Goal: Check status: Check status

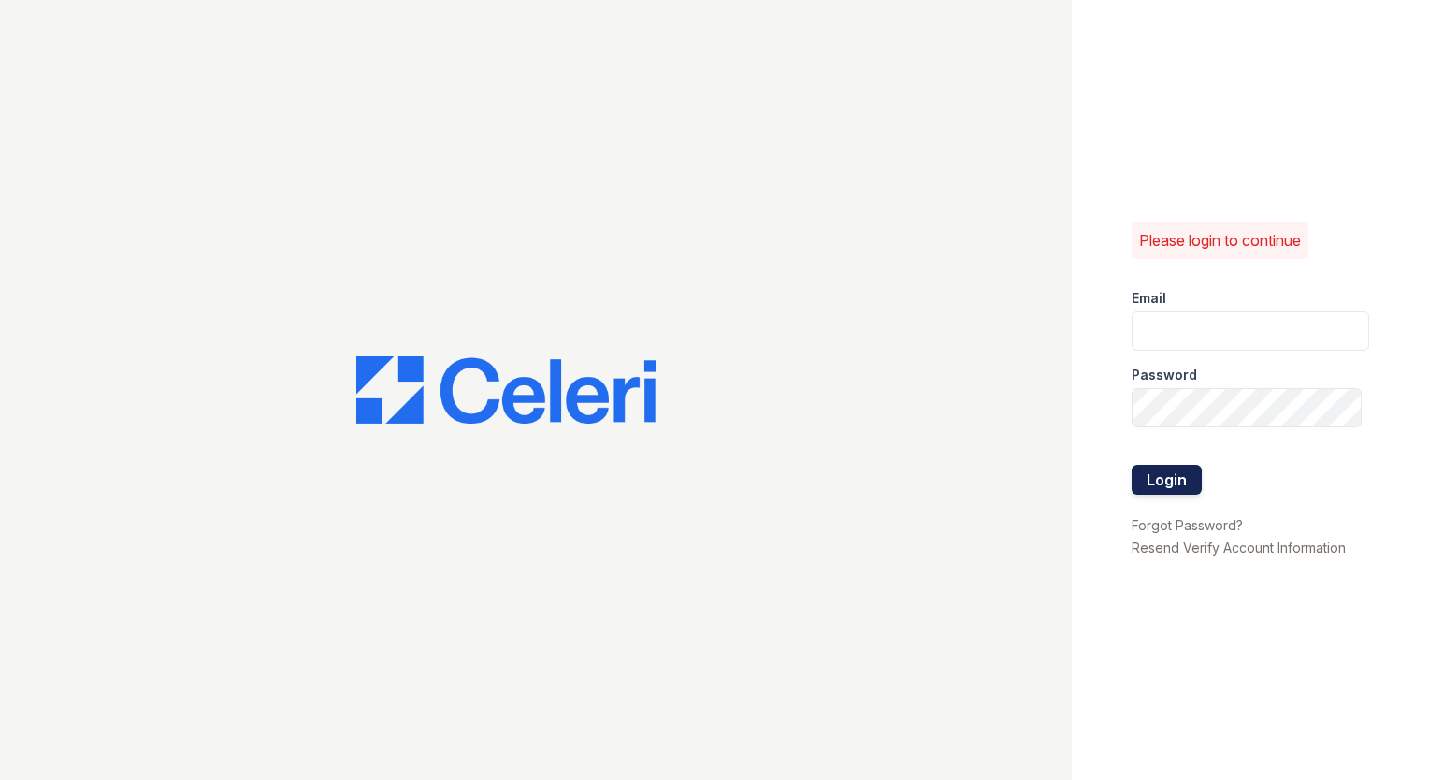
type input "[EMAIL_ADDRESS][DOMAIN_NAME]"
click at [1159, 477] on button "Login" at bounding box center [1167, 480] width 70 height 30
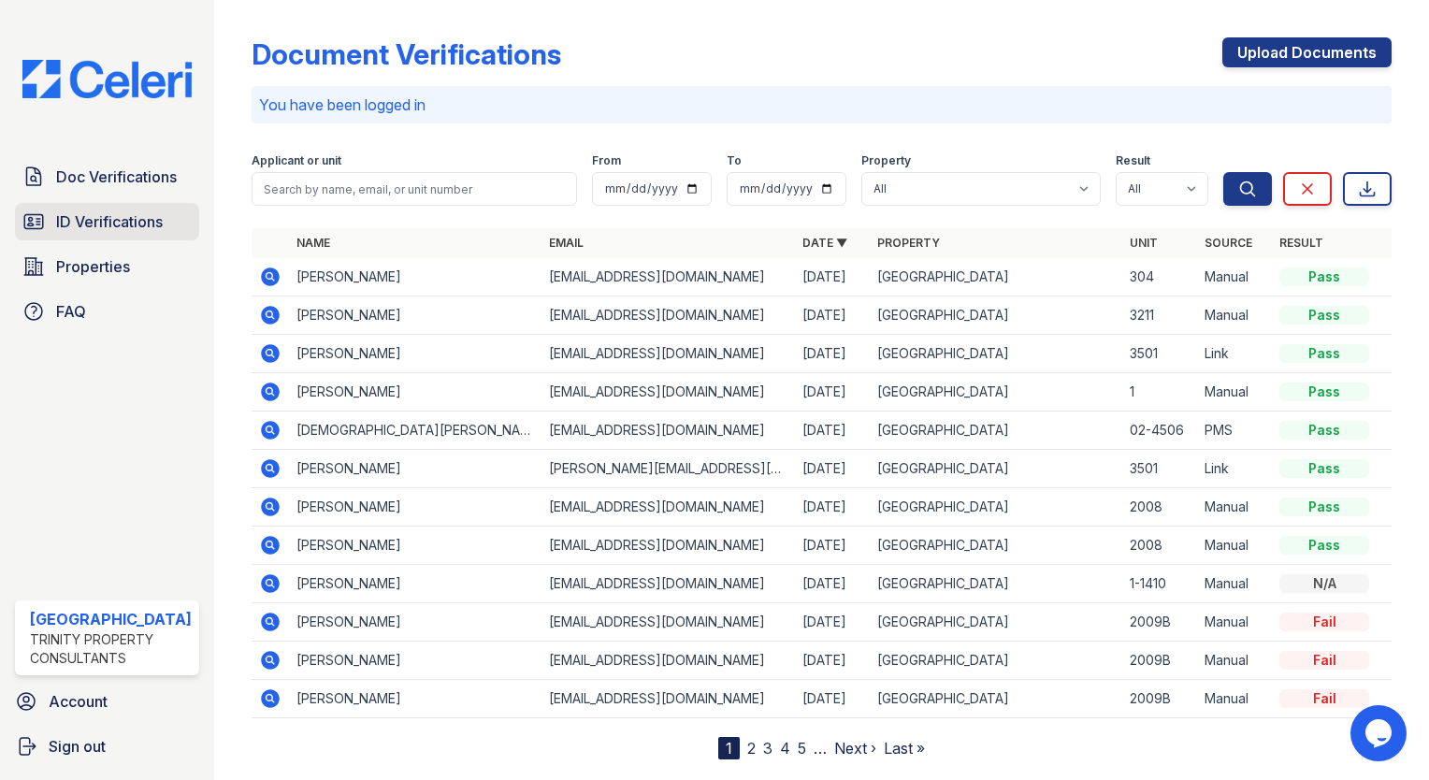
click at [91, 218] on span "ID Verifications" at bounding box center [109, 221] width 107 height 22
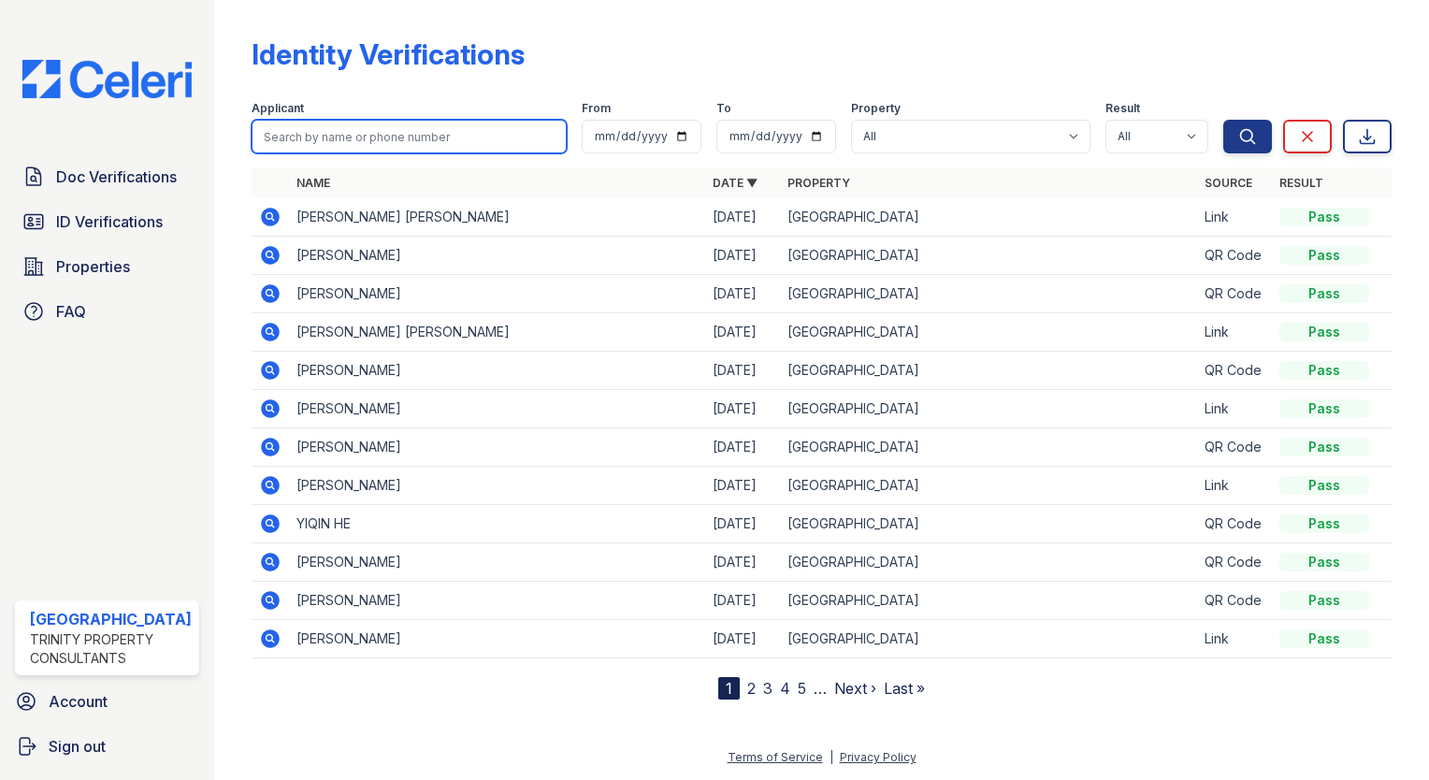
click at [387, 133] on input "search" at bounding box center [409, 137] width 315 height 34
type input "[PERSON_NAME]"
click at [1223, 120] on button "Search" at bounding box center [1247, 137] width 49 height 34
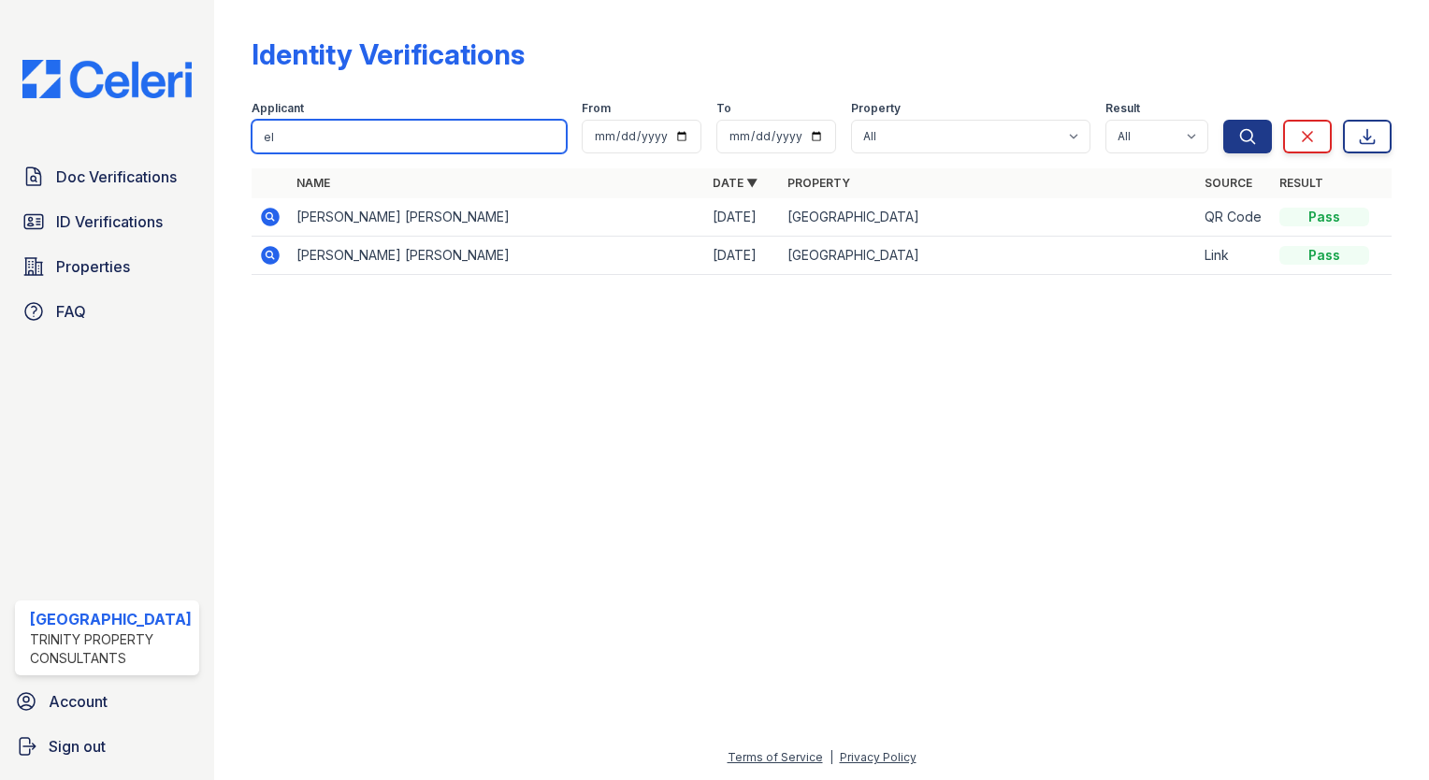
type input "e"
type input "leh"
click at [1223, 120] on button "Search" at bounding box center [1247, 137] width 49 height 34
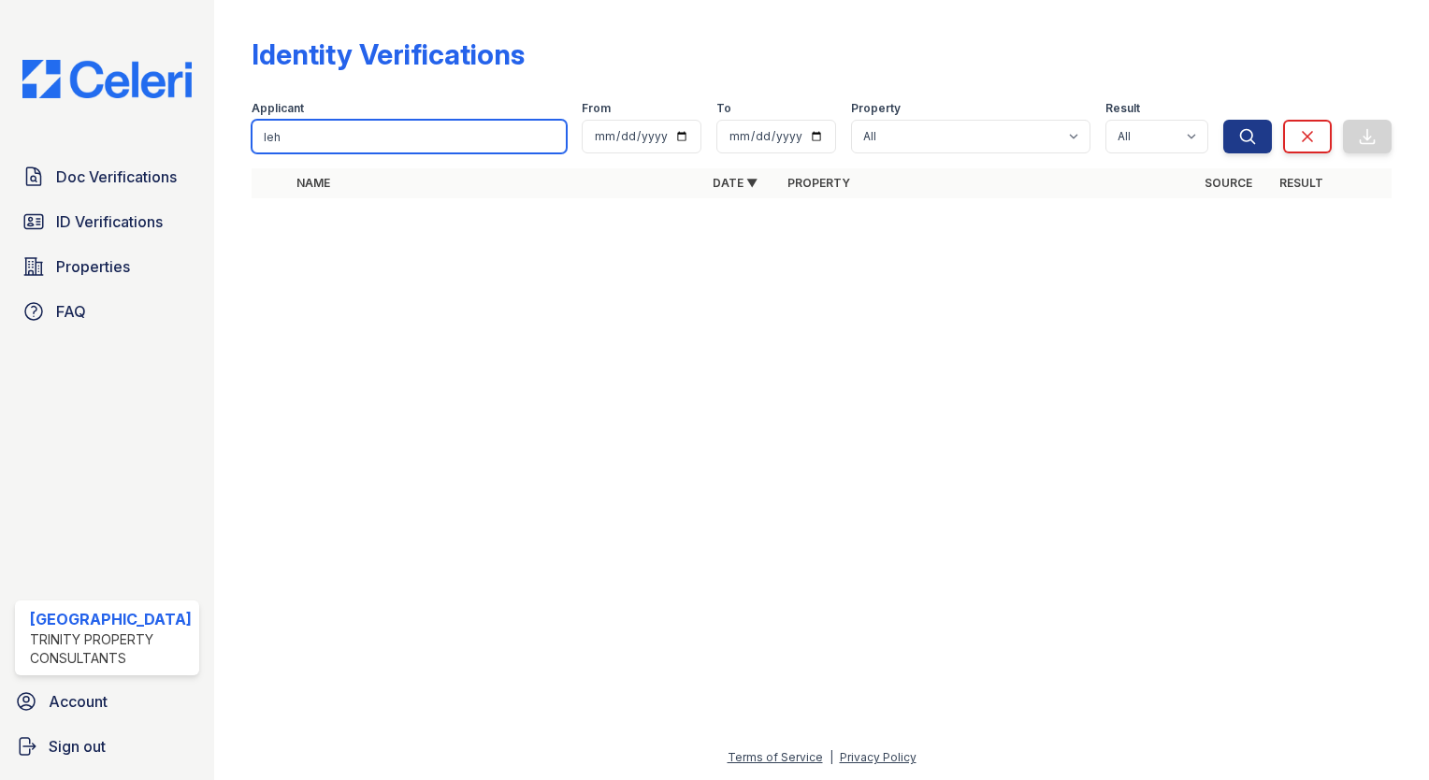
drag, startPoint x: 385, startPoint y: 130, endPoint x: 131, endPoint y: 126, distance: 254.5
click at [131, 126] on div "Doc Verifications ID Verifications Properties FAQ [GEOGRAPHIC_DATA] Trinity Pro…" at bounding box center [714, 390] width 1429 height 780
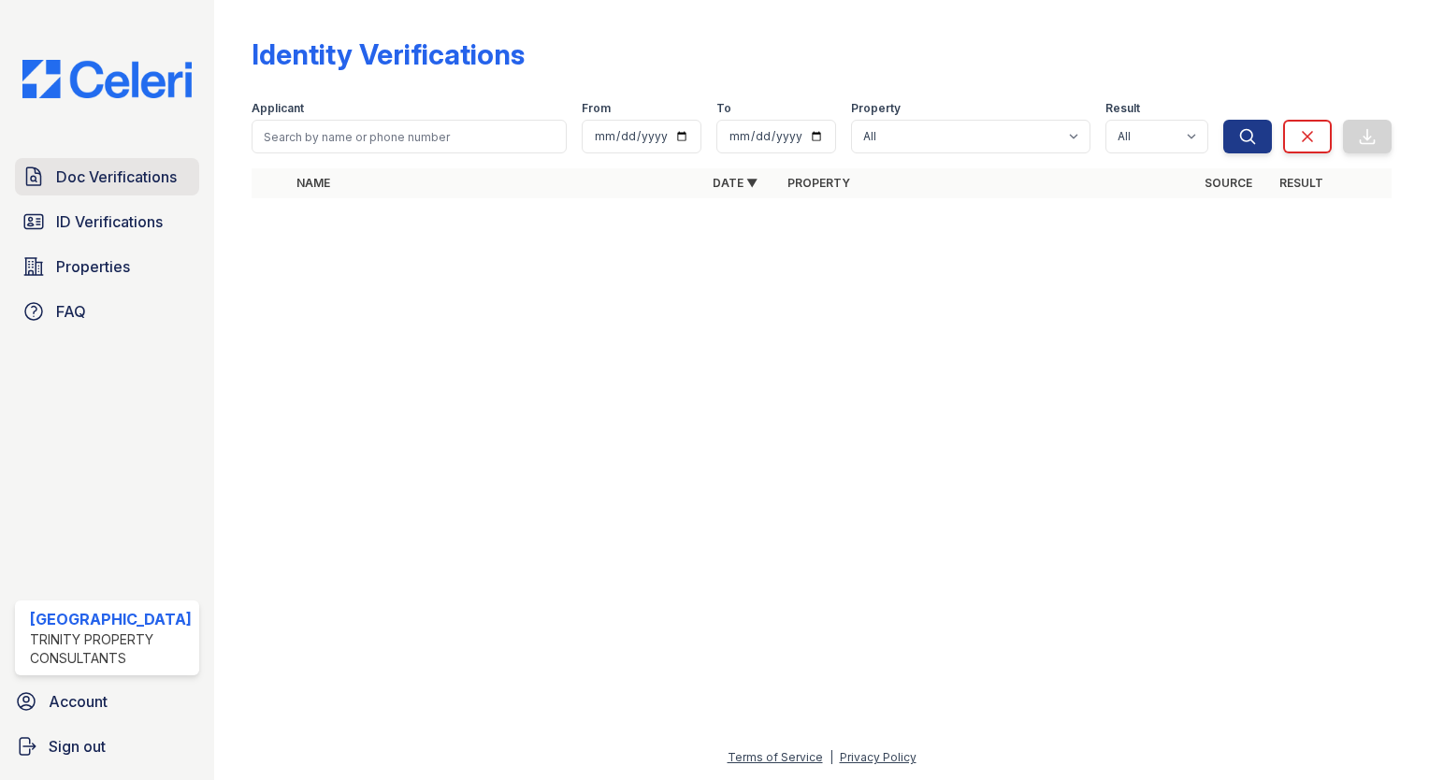
click at [126, 166] on span "Doc Verifications" at bounding box center [116, 177] width 121 height 22
